Goal: Transaction & Acquisition: Purchase product/service

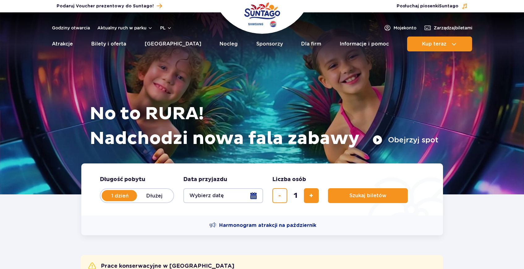
click at [215, 195] on button "Wybierz datę" at bounding box center [223, 195] width 80 height 15
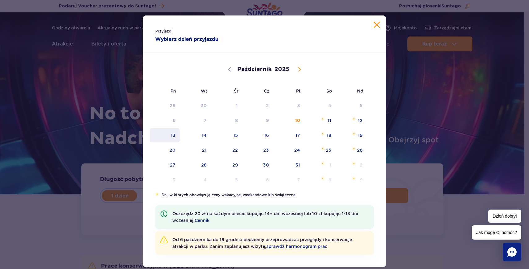
click at [175, 132] on span "13" at bounding box center [164, 135] width 31 height 14
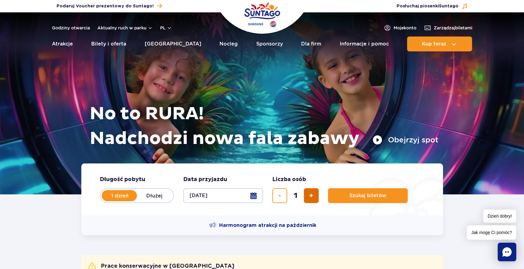
click at [310, 195] on span "dodaj bilet" at bounding box center [311, 195] width 4 height 0
type input "2"
click at [361, 196] on span "Szukaj biletów" at bounding box center [365, 196] width 37 height 6
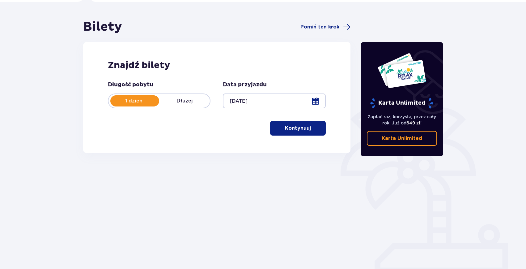
click at [302, 132] on button "Kontynuuj" at bounding box center [298, 128] width 56 height 15
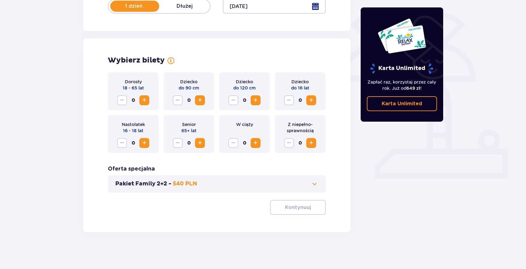
scroll to position [141, 0]
click at [147, 101] on span "Zwiększ" at bounding box center [144, 99] width 7 height 7
click at [285, 204] on p "Kontynuuj" at bounding box center [298, 207] width 26 height 7
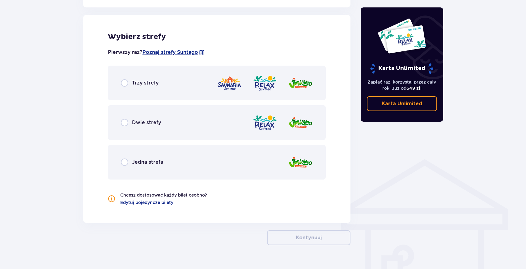
click at [147, 85] on span "Trzy strefy" at bounding box center [145, 82] width 27 height 7
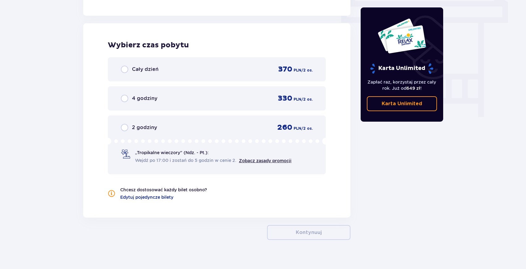
scroll to position [558, 0]
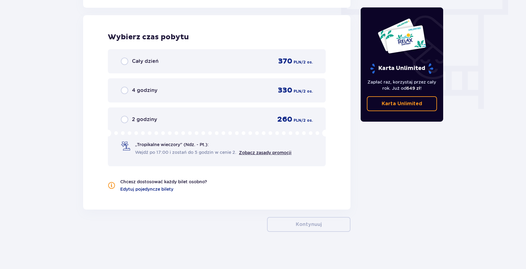
click at [180, 70] on div "Cały dzień 370 PLN / 2 os." at bounding box center [217, 61] width 218 height 24
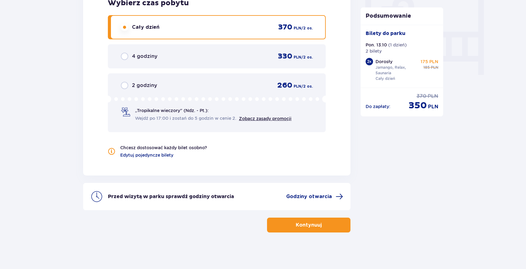
scroll to position [593, 0]
click at [298, 226] on p "Kontynuuj" at bounding box center [309, 224] width 26 height 7
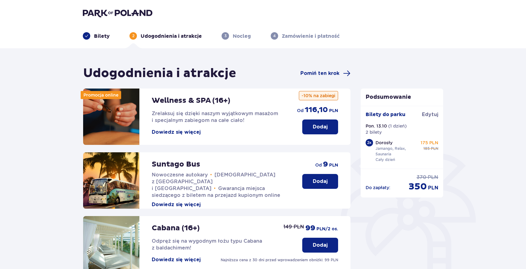
click at [325, 178] on p "Dodaj" at bounding box center [320, 181] width 15 height 7
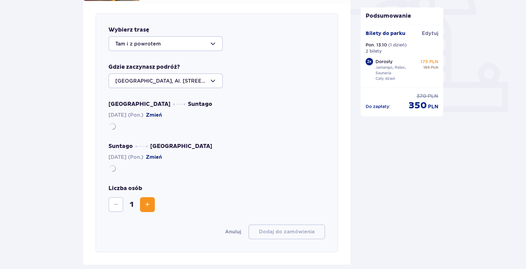
scroll to position [213, 0]
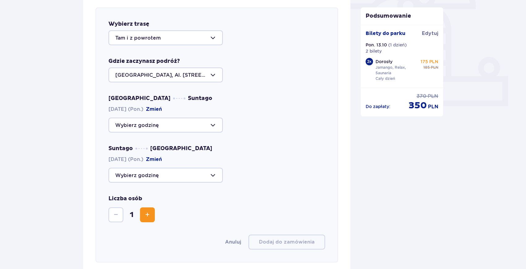
click at [157, 118] on div at bounding box center [166, 125] width 114 height 15
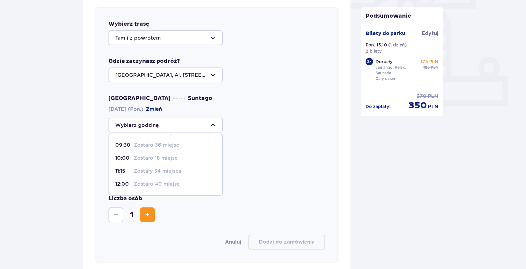
scroll to position [62, 0]
click at [295, 137] on div "Warszawa Suntago 13.10.2025 (Pon.) Zmień 09:00 Zostało 15 miejsc 09:30 Zostało …" at bounding box center [217, 139] width 217 height 88
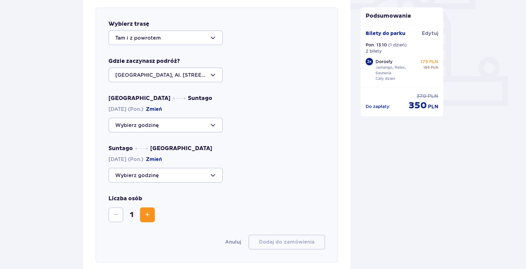
click at [194, 170] on div at bounding box center [166, 175] width 114 height 15
click at [280, 176] on div "12:00 Zostały 44 miejsca 14:00 Zostało 36 miejsc 18:15 Zostało 31 miejsc 18:30 …" at bounding box center [217, 175] width 217 height 15
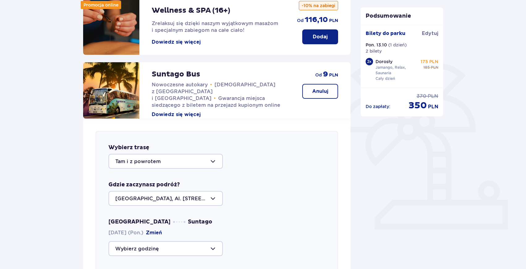
scroll to position [0, 0]
